Goal: Navigation & Orientation: Find specific page/section

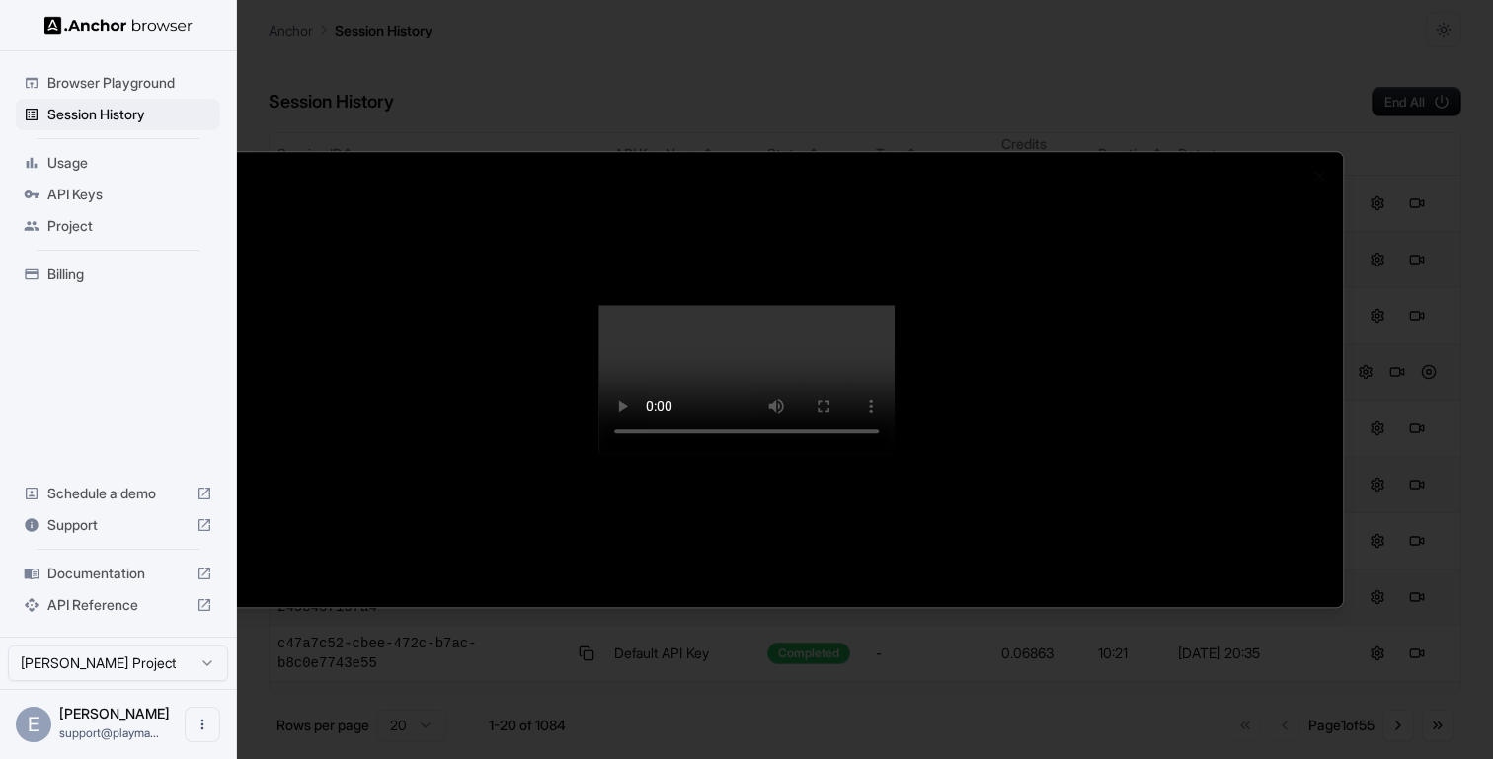
click at [140, 103] on div at bounding box center [746, 379] width 1493 height 759
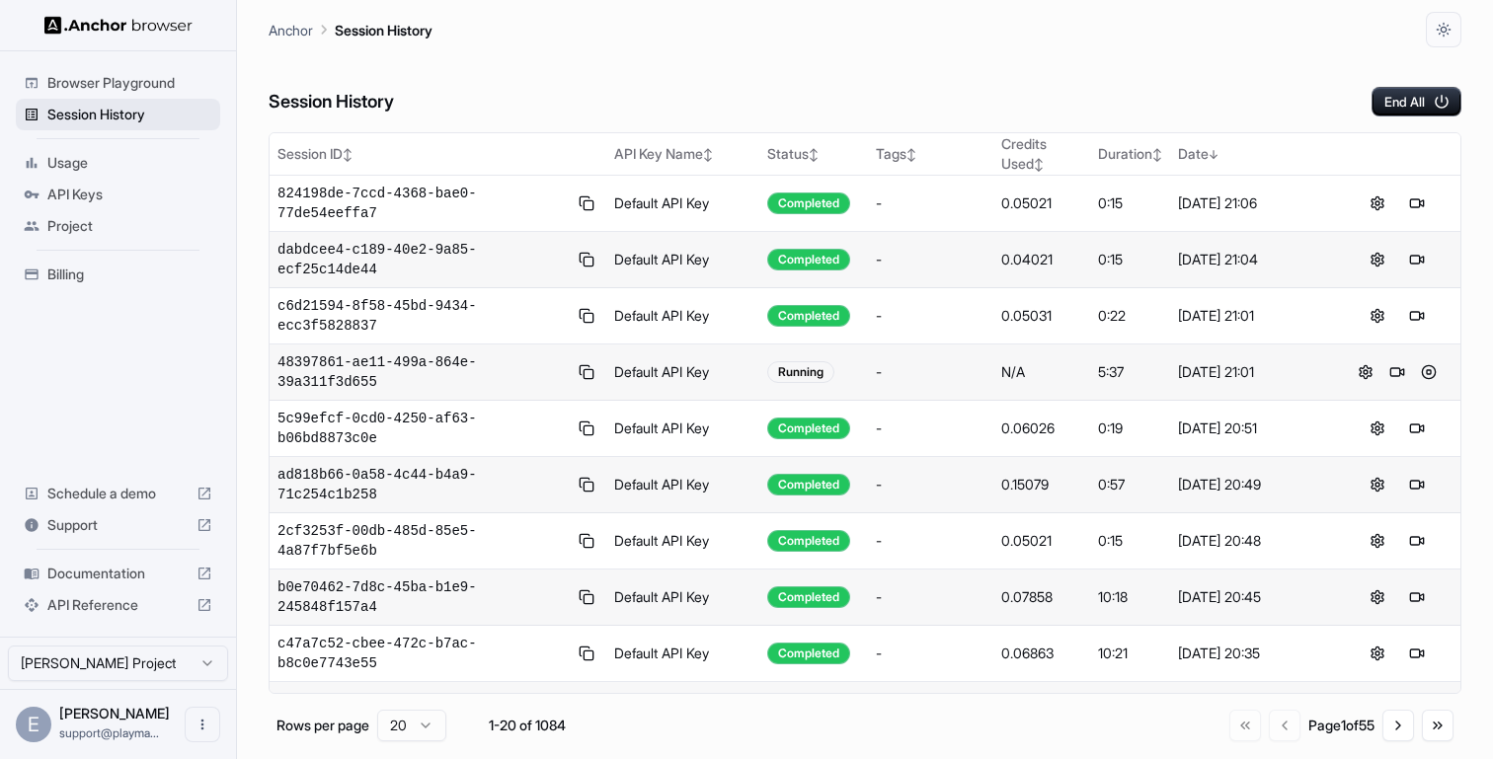
click at [128, 107] on span "Session History" at bounding box center [129, 115] width 165 height 20
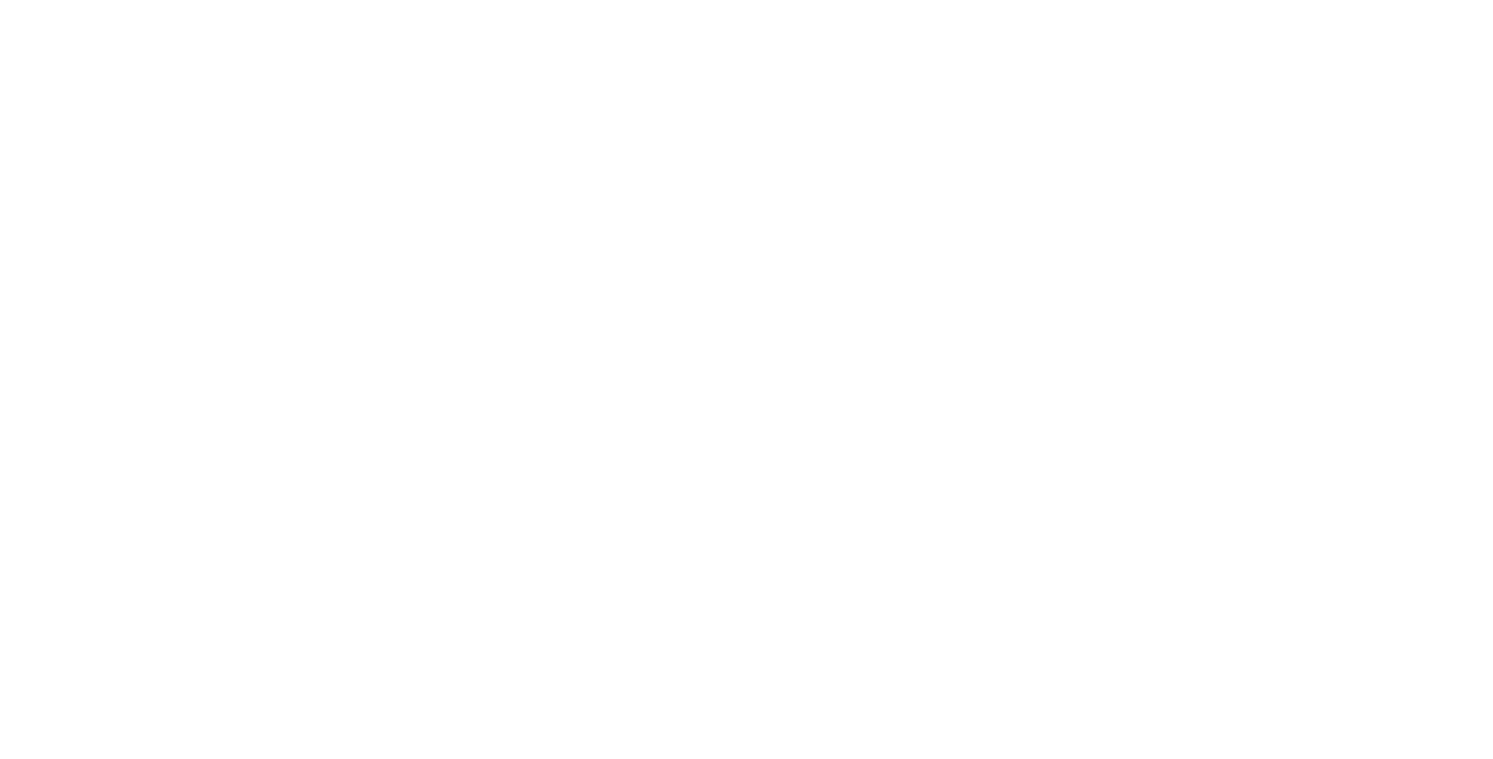
click at [768, 107] on body at bounding box center [746, 379] width 1493 height 759
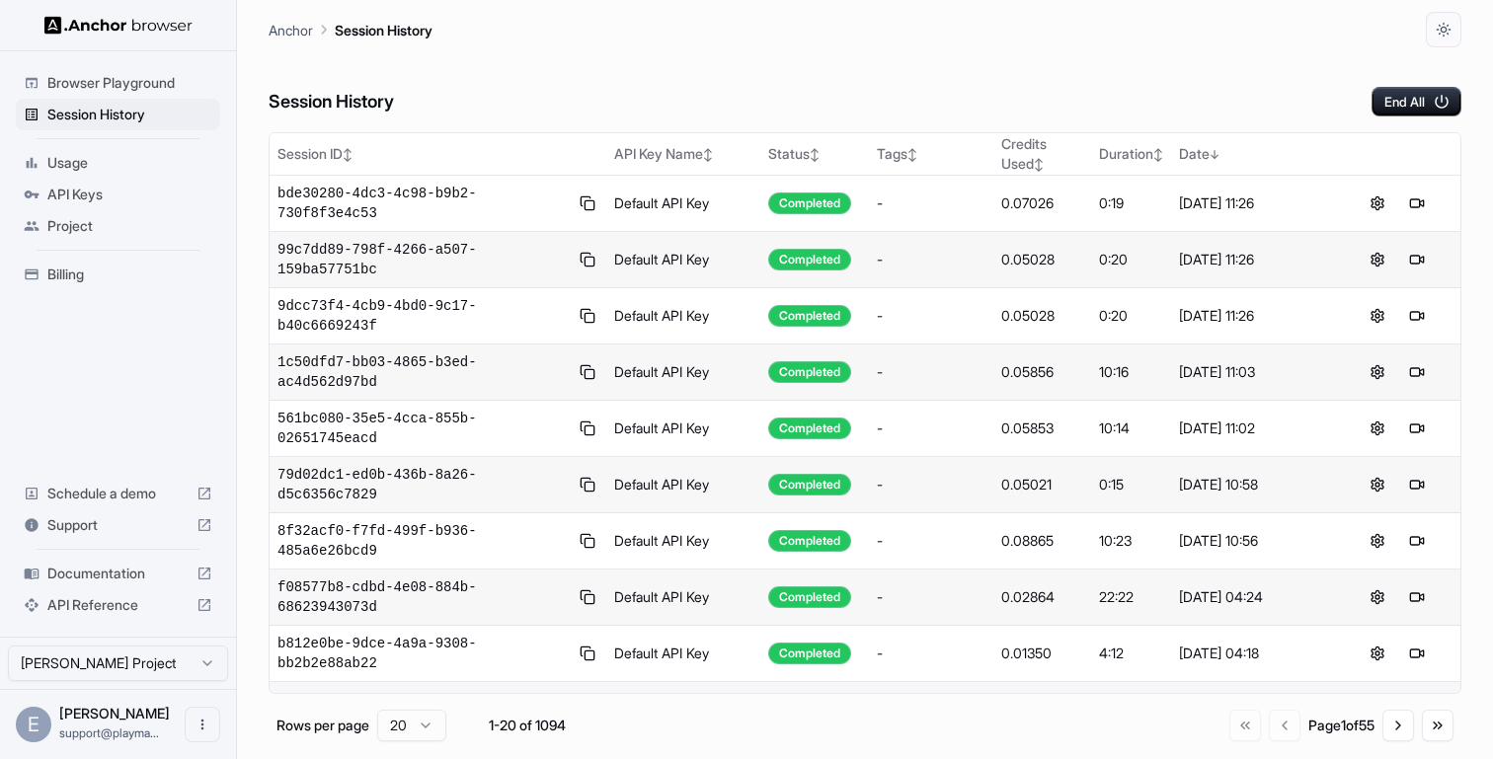
click at [1023, 100] on div "Session History End All" at bounding box center [865, 81] width 1193 height 69
click at [751, 96] on div "Session History End All" at bounding box center [865, 81] width 1193 height 69
